Goal: Find specific page/section: Find specific page/section

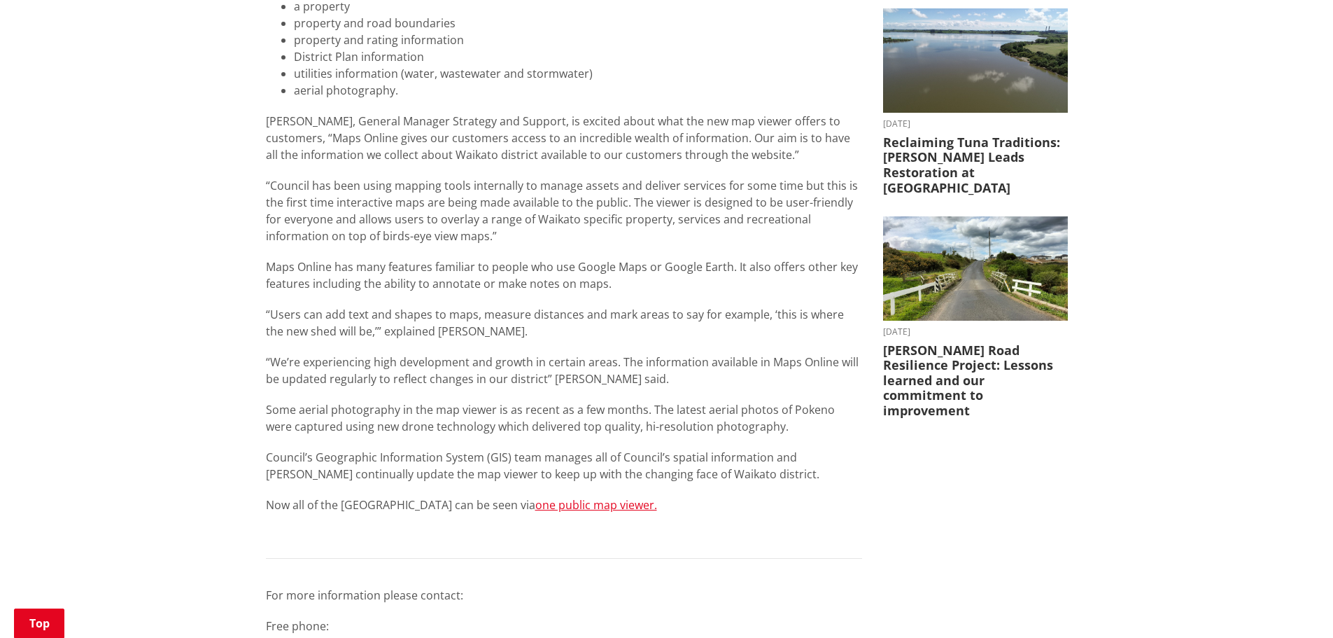
scroll to position [840, 0]
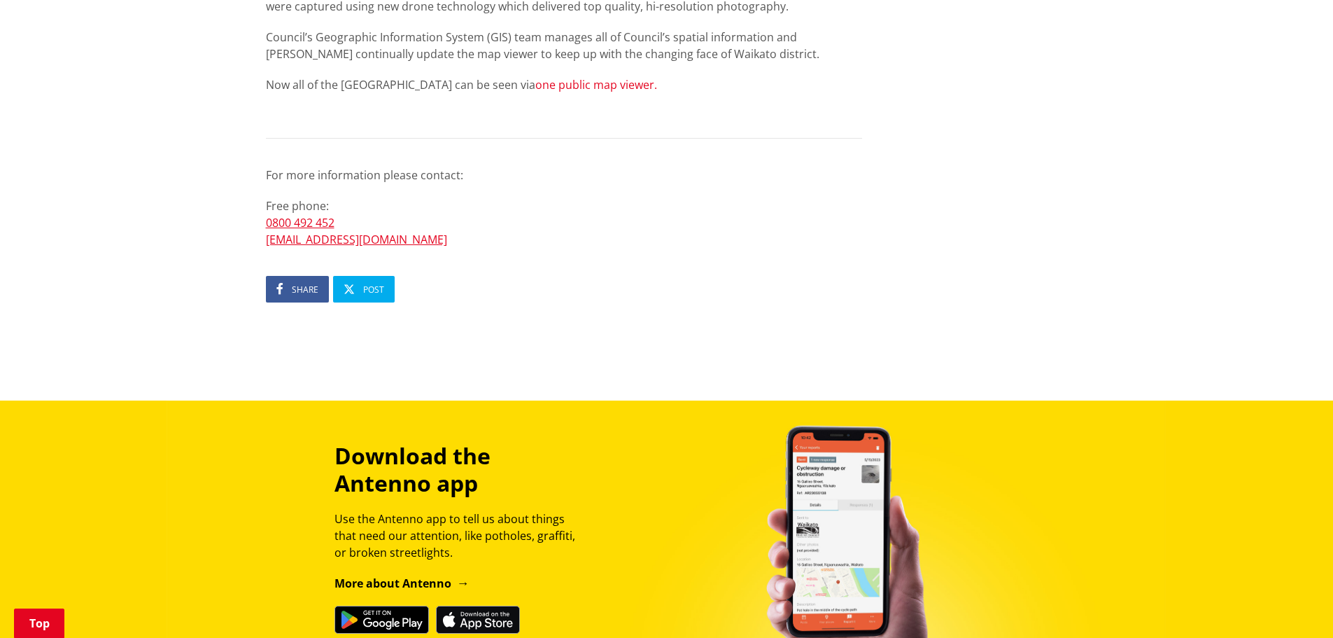
click at [573, 80] on link "one public map viewer." at bounding box center [596, 84] width 122 height 15
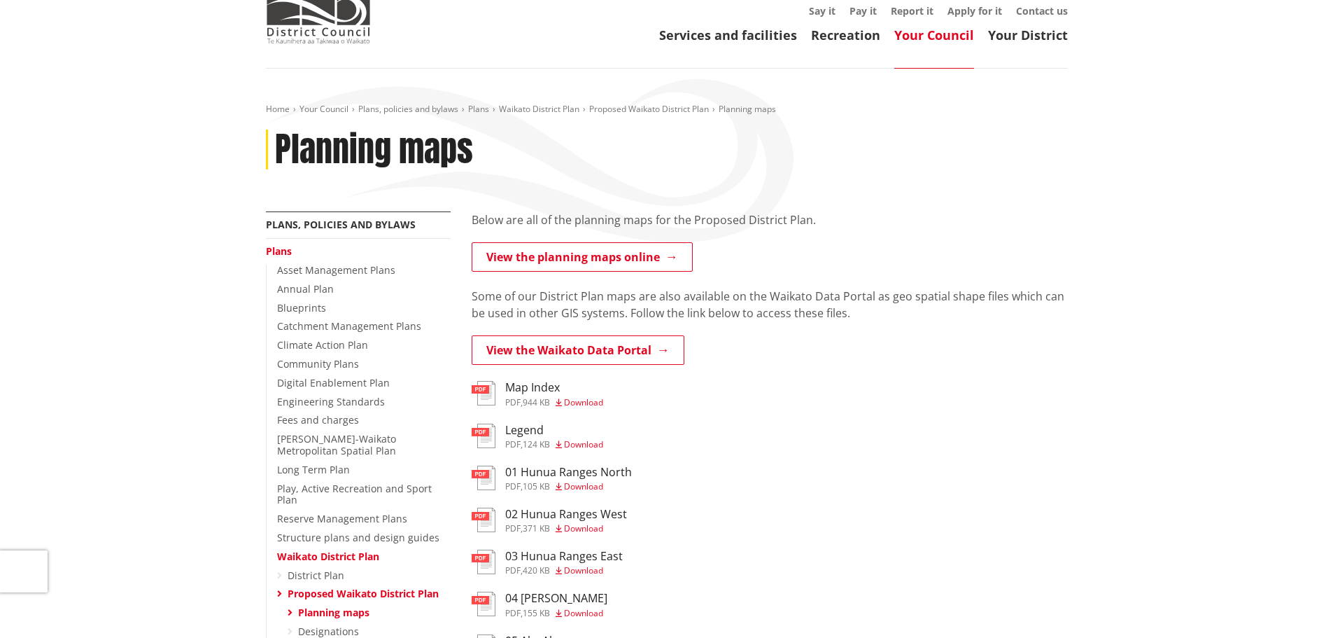
scroll to position [140, 0]
